Goal: Information Seeking & Learning: Learn about a topic

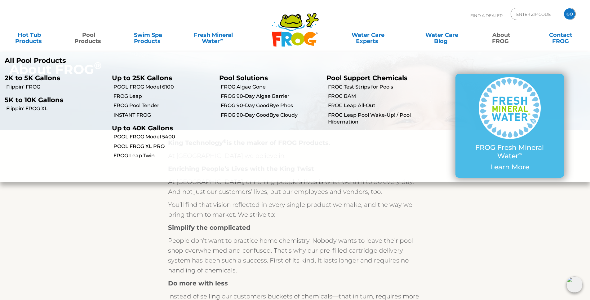
click at [94, 38] on link "Pool Products" at bounding box center [89, 35] width 46 height 12
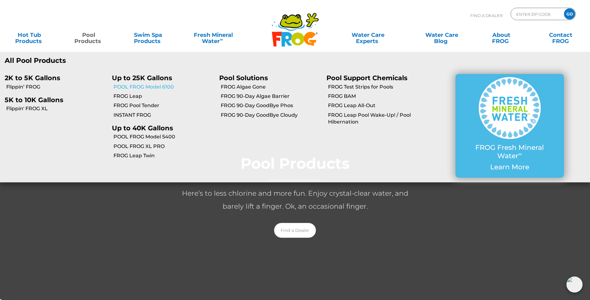
click at [135, 88] on link "POOL FROG Model 6100" at bounding box center [163, 87] width 101 height 7
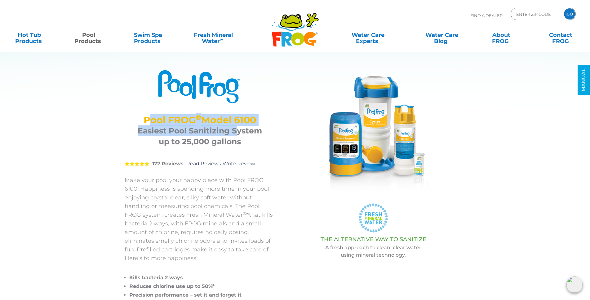
drag, startPoint x: 147, startPoint y: 118, endPoint x: 208, endPoint y: 124, distance: 61.6
click at [236, 135] on div "Pool FROG ® Model 6100 Easiest Pool Sanitizing System up to 25,000 gallons" at bounding box center [200, 129] width 150 height 45
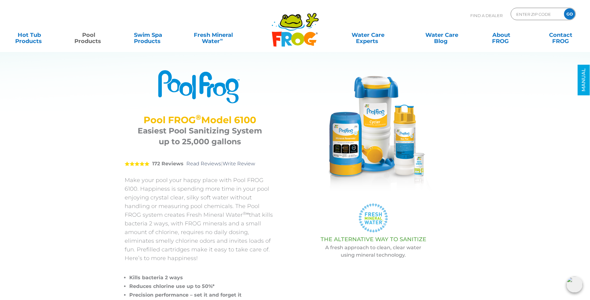
click at [131, 114] on div "Pool FROG ® Model 6100 Easiest Pool Sanitizing System up to 25,000 gallons" at bounding box center [200, 129] width 150 height 45
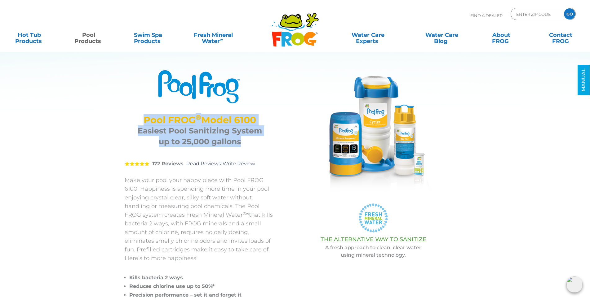
drag, startPoint x: 144, startPoint y: 118, endPoint x: 242, endPoint y: 139, distance: 100.9
click at [264, 146] on div "Pool FROG ® Model 6100 Easiest Pool Sanitizing System up to 25,000 gallons" at bounding box center [200, 129] width 150 height 45
copy div "Pool FROG ® Model 6100 Easiest Pool Sanitizing System up to 25,000 gallons"
